Goal: Task Accomplishment & Management: Manage account settings

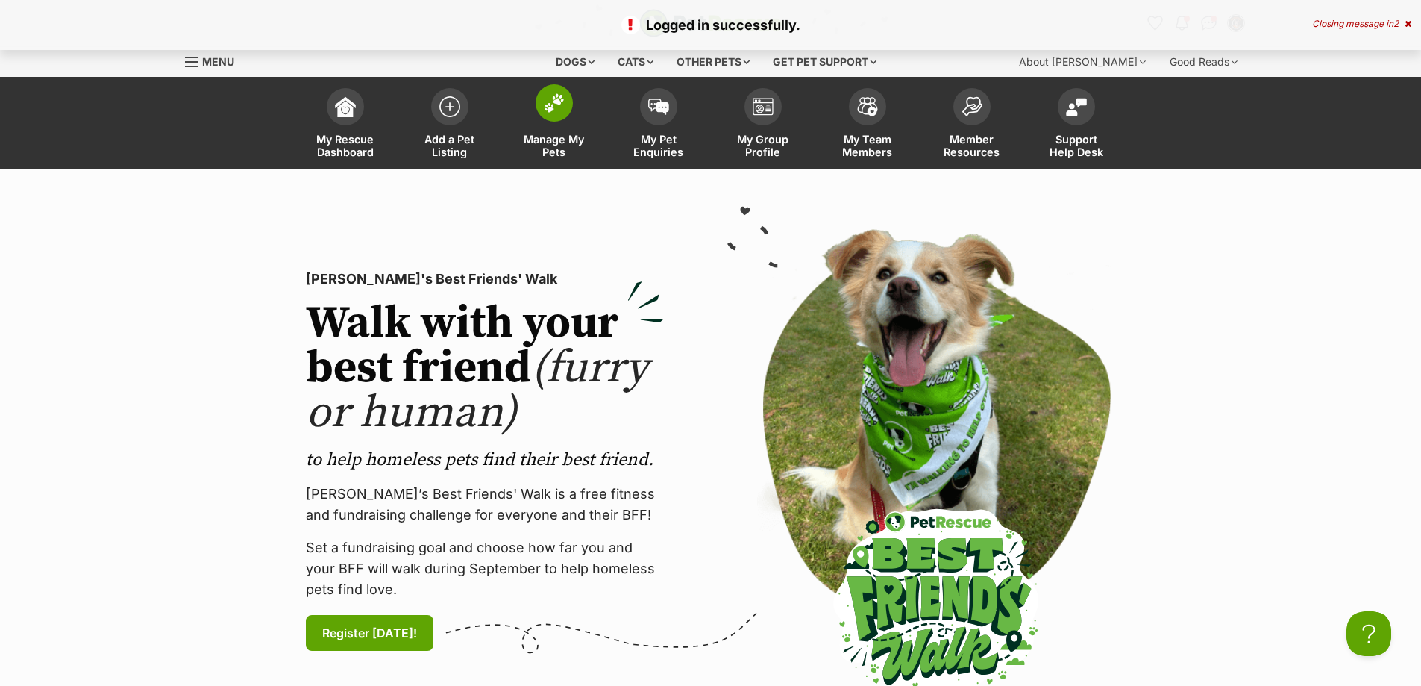
click at [545, 107] on img at bounding box center [554, 102] width 21 height 19
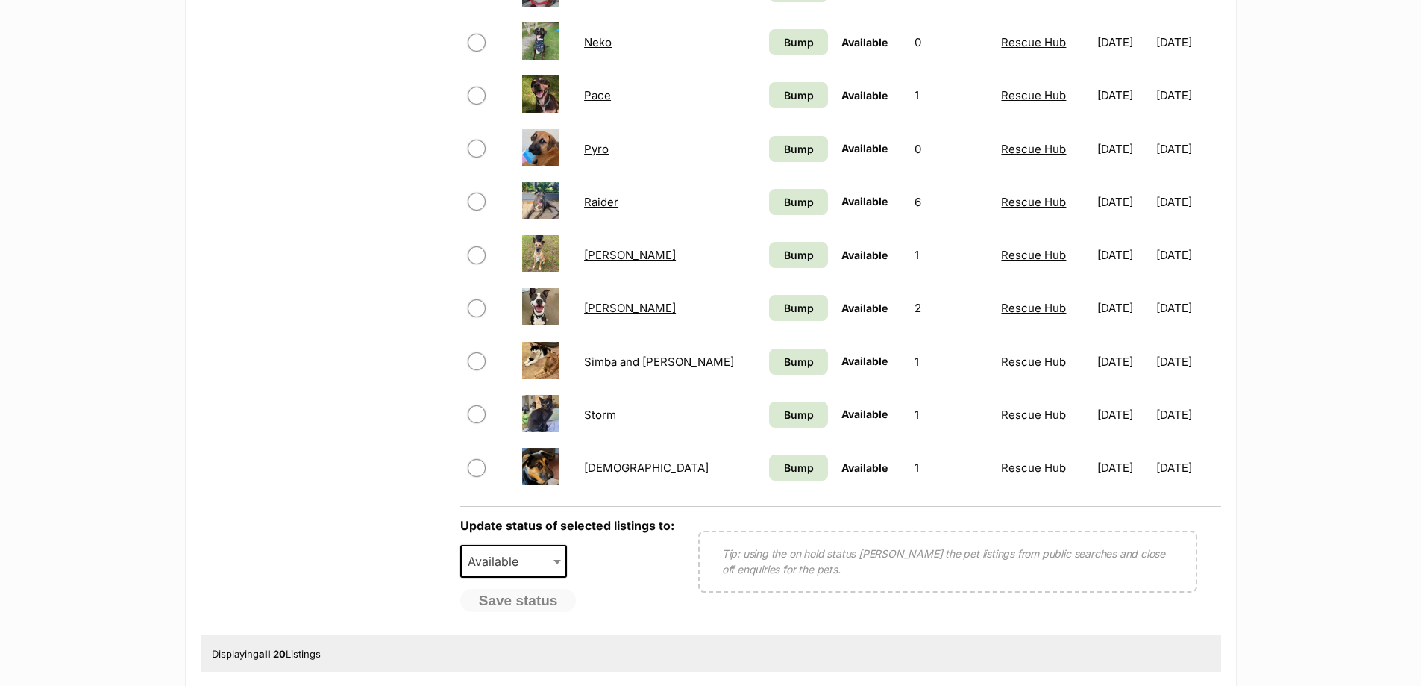
scroll to position [895, 0]
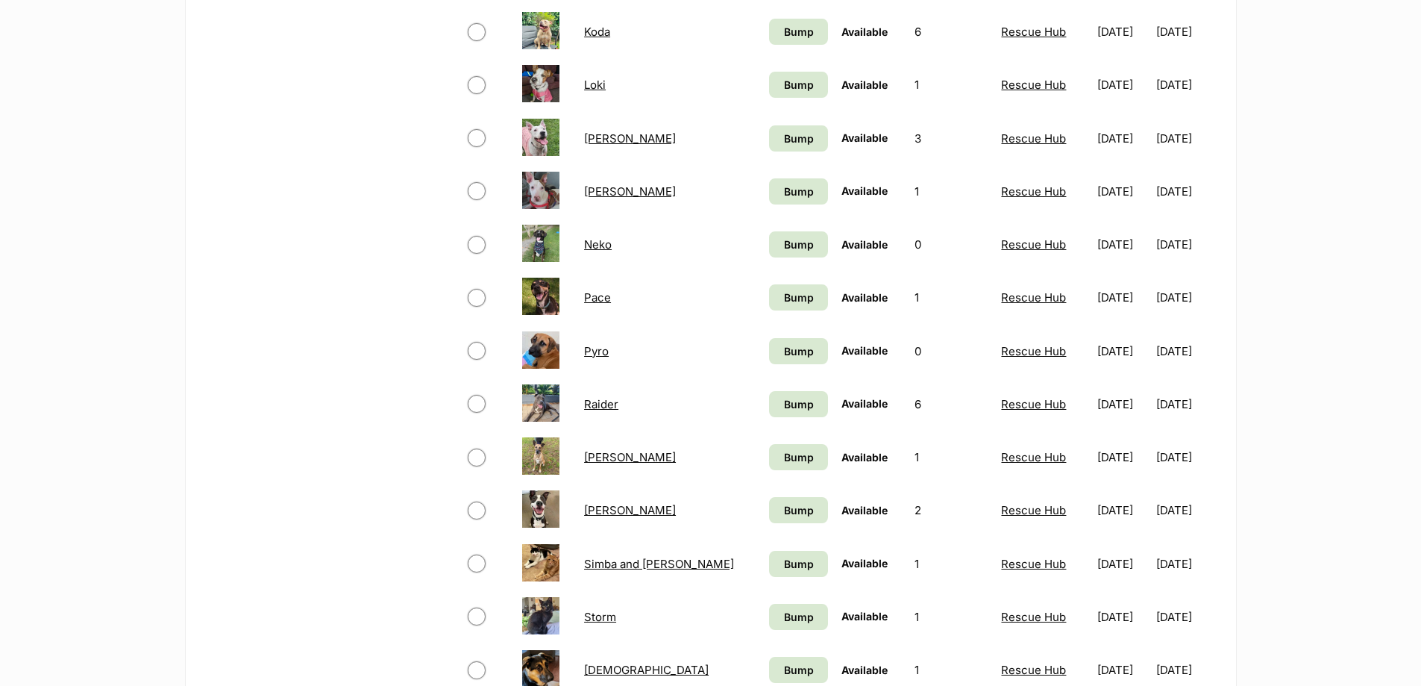
click at [604, 189] on link "[PERSON_NAME]" at bounding box center [630, 191] width 92 height 14
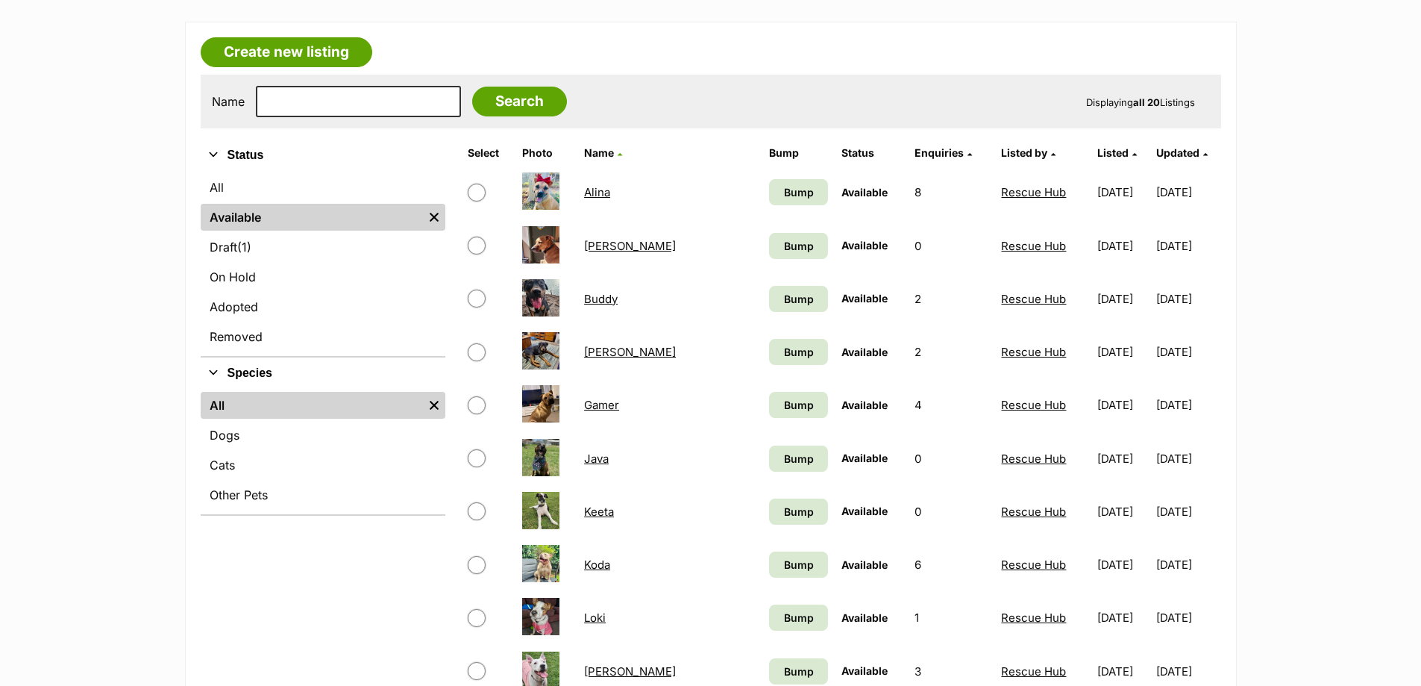
scroll to position [224, 0]
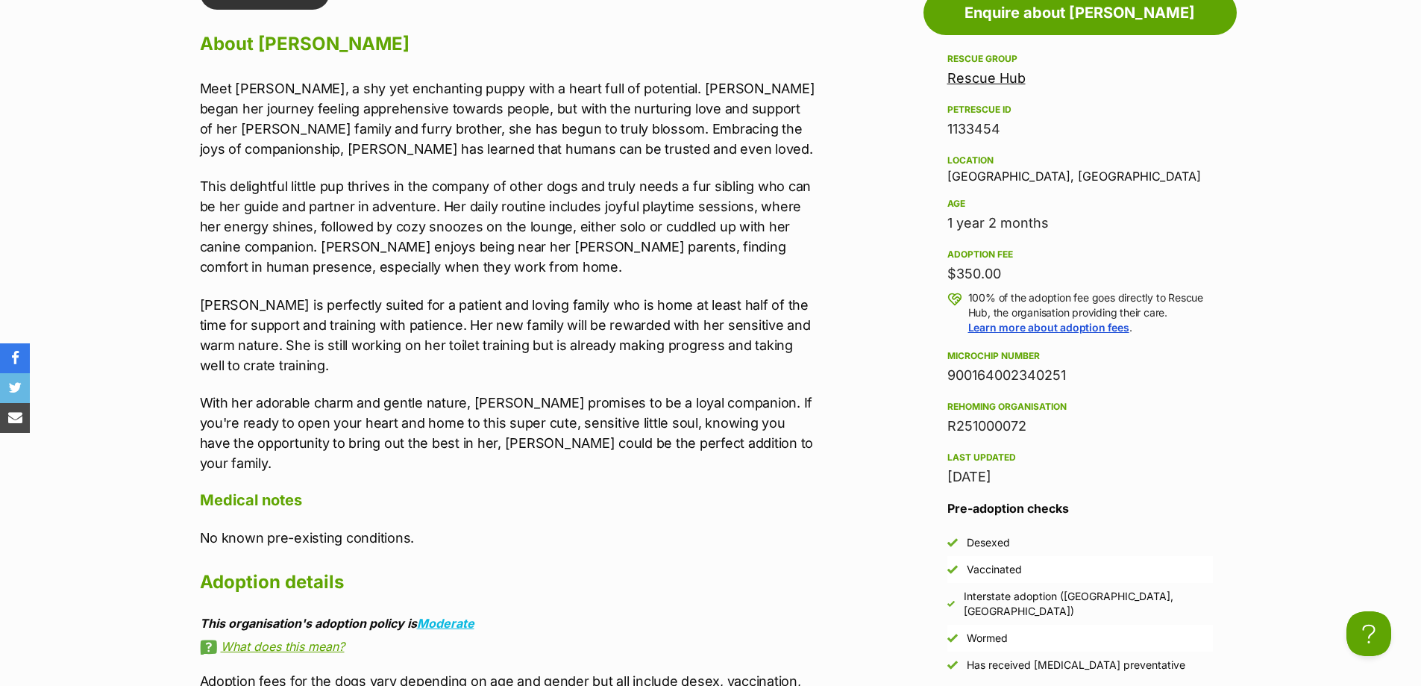
scroll to position [1194, 0]
